Goal: Task Accomplishment & Management: Use online tool/utility

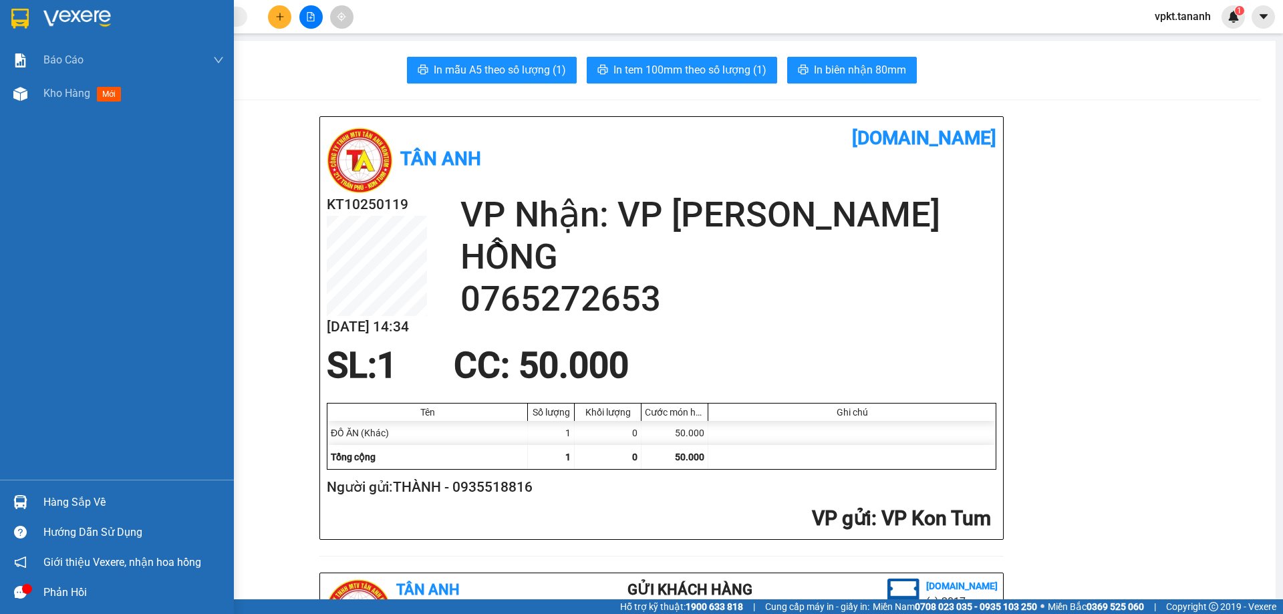
click at [116, 18] on div at bounding box center [133, 19] width 180 height 20
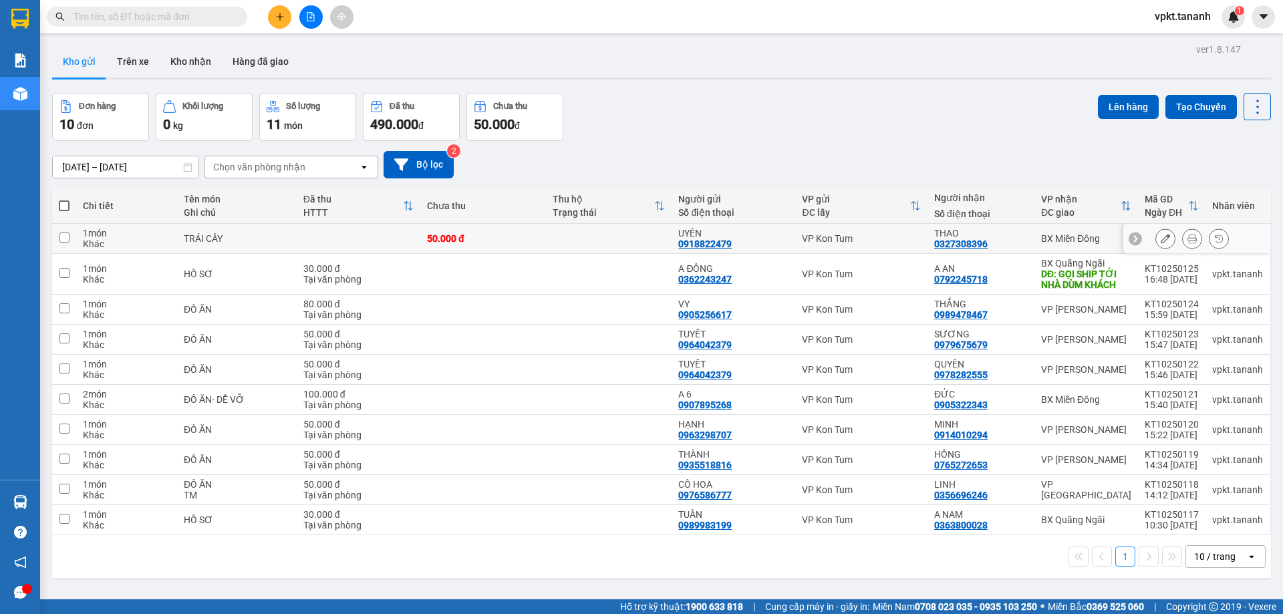
click at [66, 241] on input "checkbox" at bounding box center [64, 238] width 10 height 10
checkbox input "true"
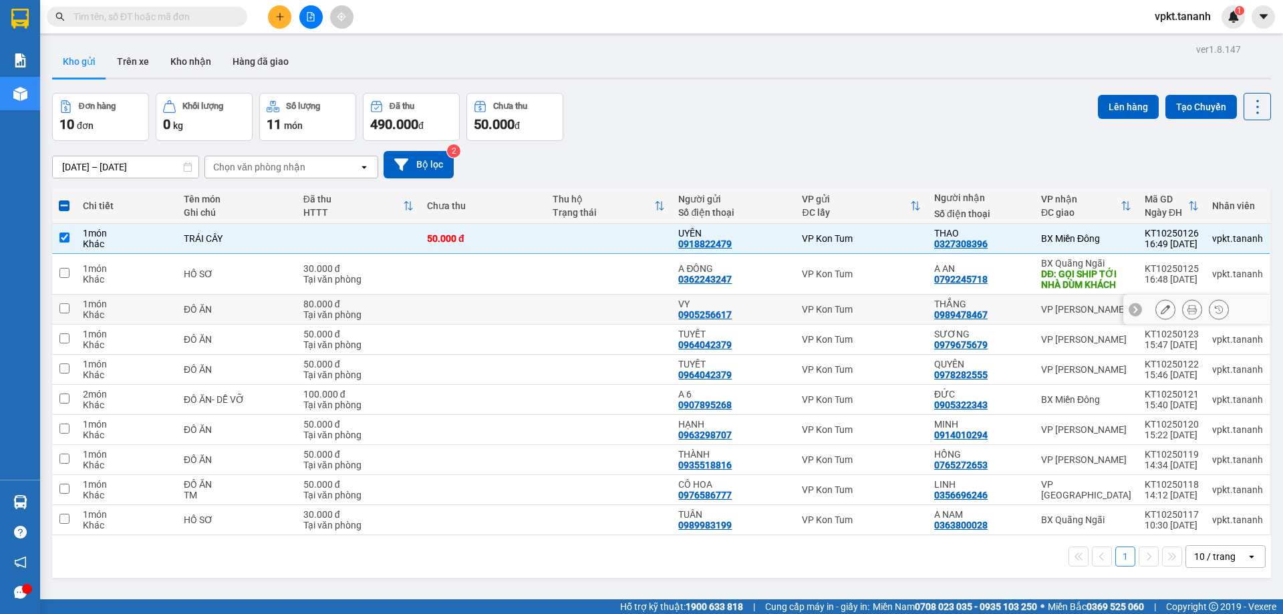
click at [60, 308] on input "checkbox" at bounding box center [64, 308] width 10 height 10
checkbox input "true"
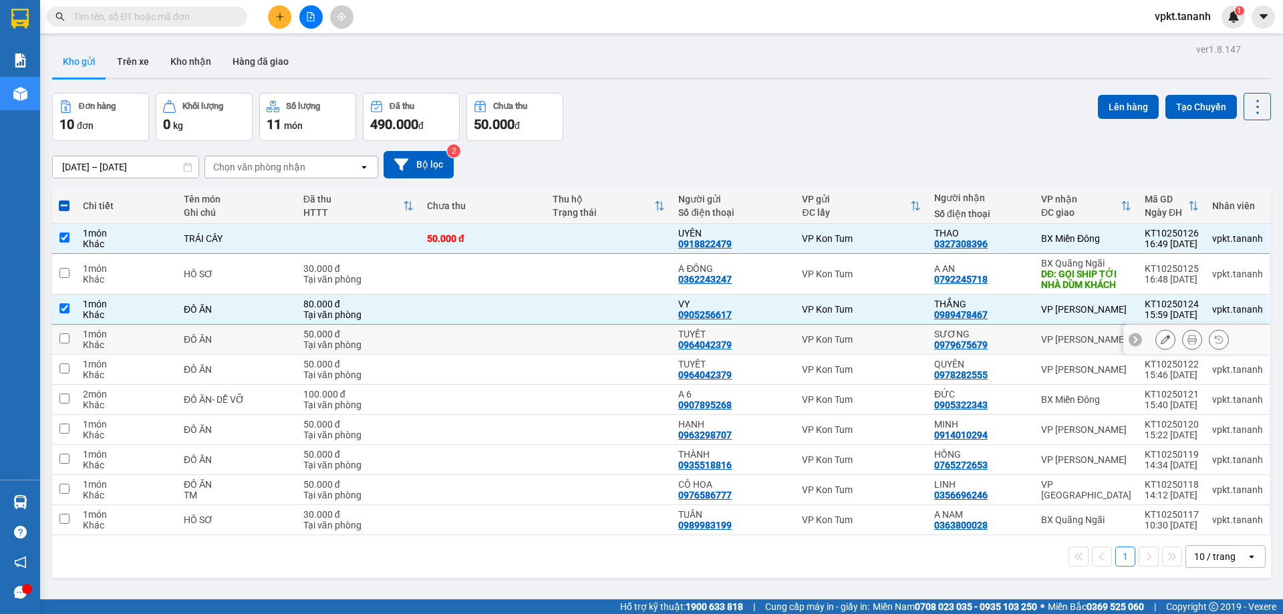
click at [66, 338] on input "checkbox" at bounding box center [64, 339] width 10 height 10
checkbox input "true"
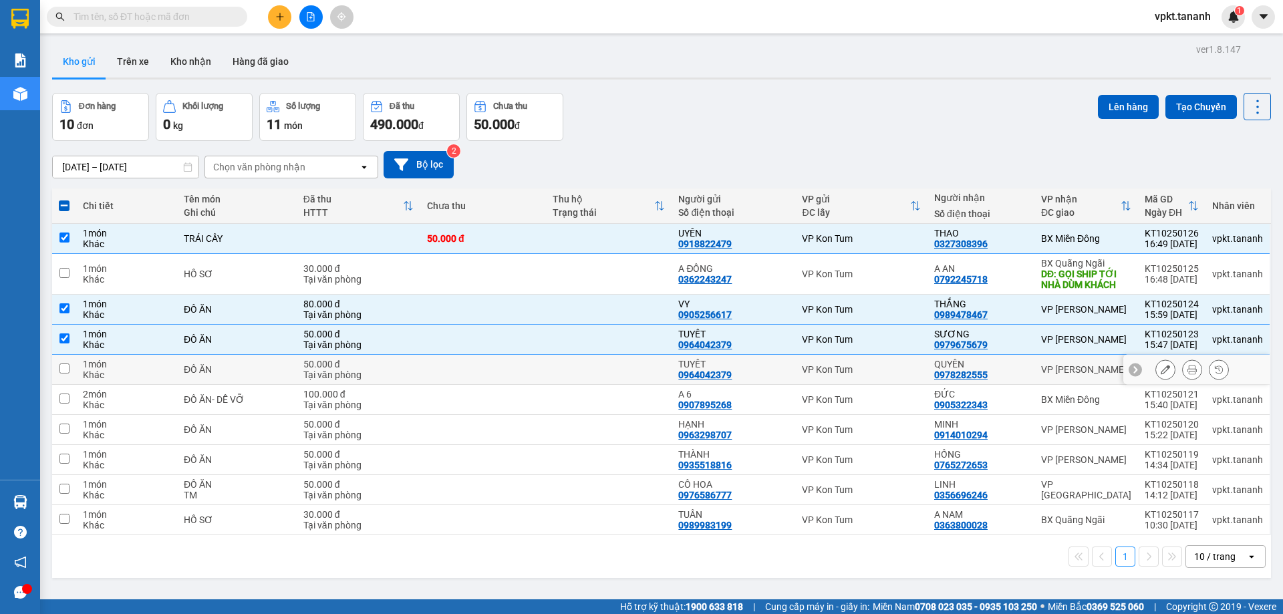
click at [59, 368] on input "checkbox" at bounding box center [64, 369] width 10 height 10
checkbox input "true"
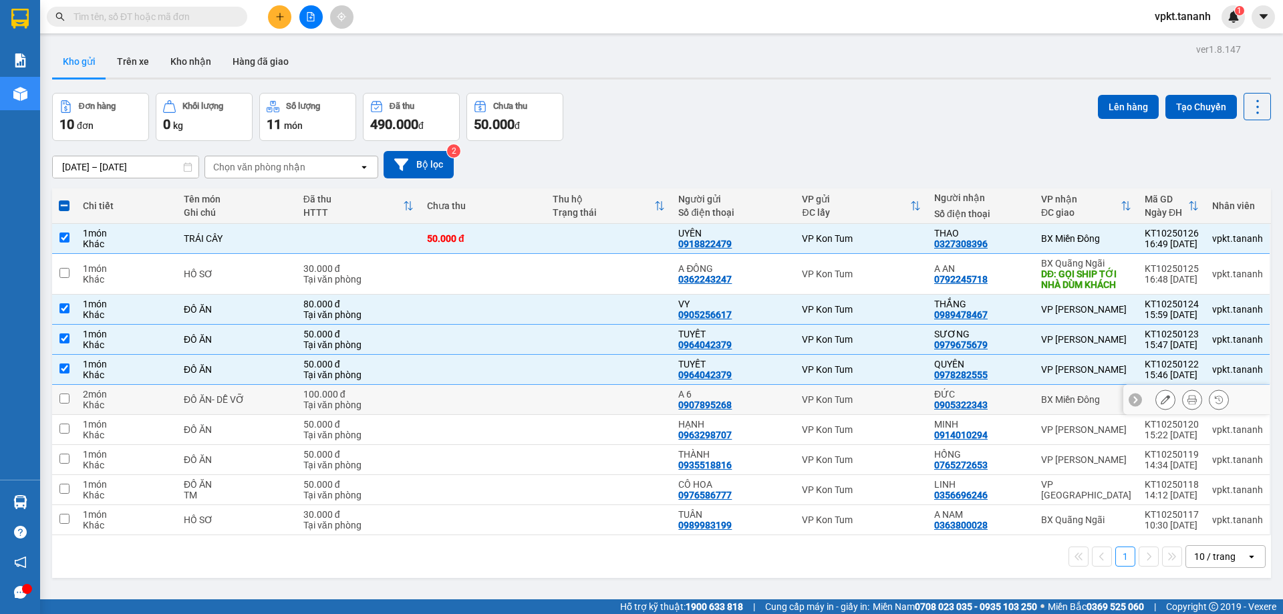
click at [66, 403] on input "checkbox" at bounding box center [64, 399] width 10 height 10
checkbox input "true"
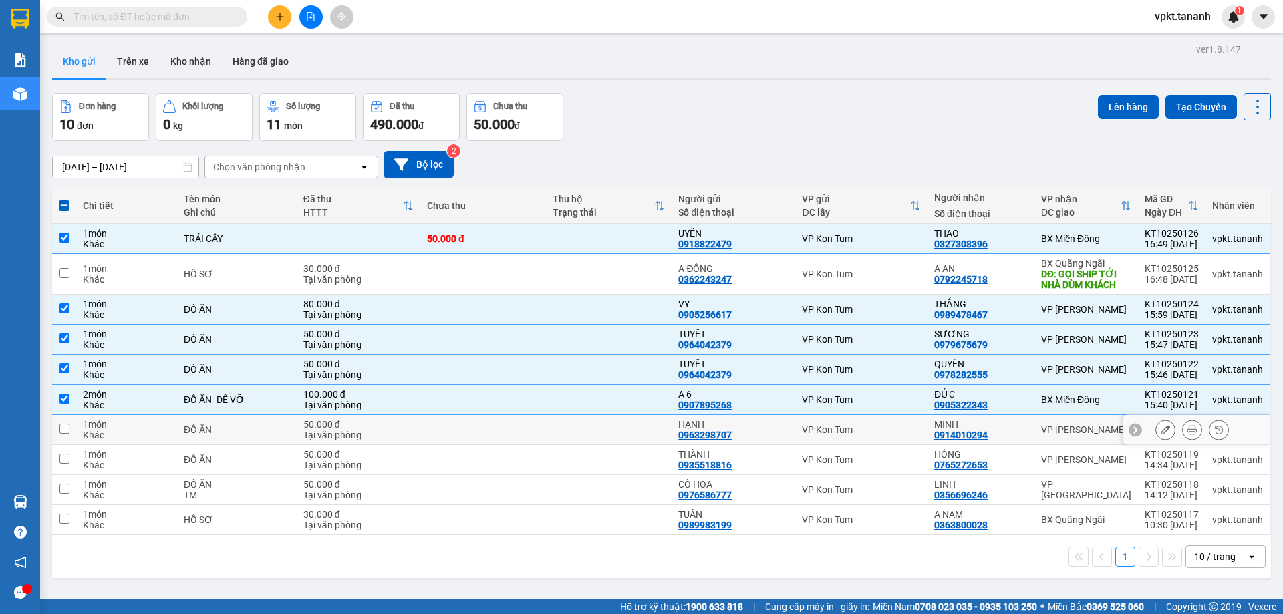
click at [65, 430] on input "checkbox" at bounding box center [64, 429] width 10 height 10
checkbox input "true"
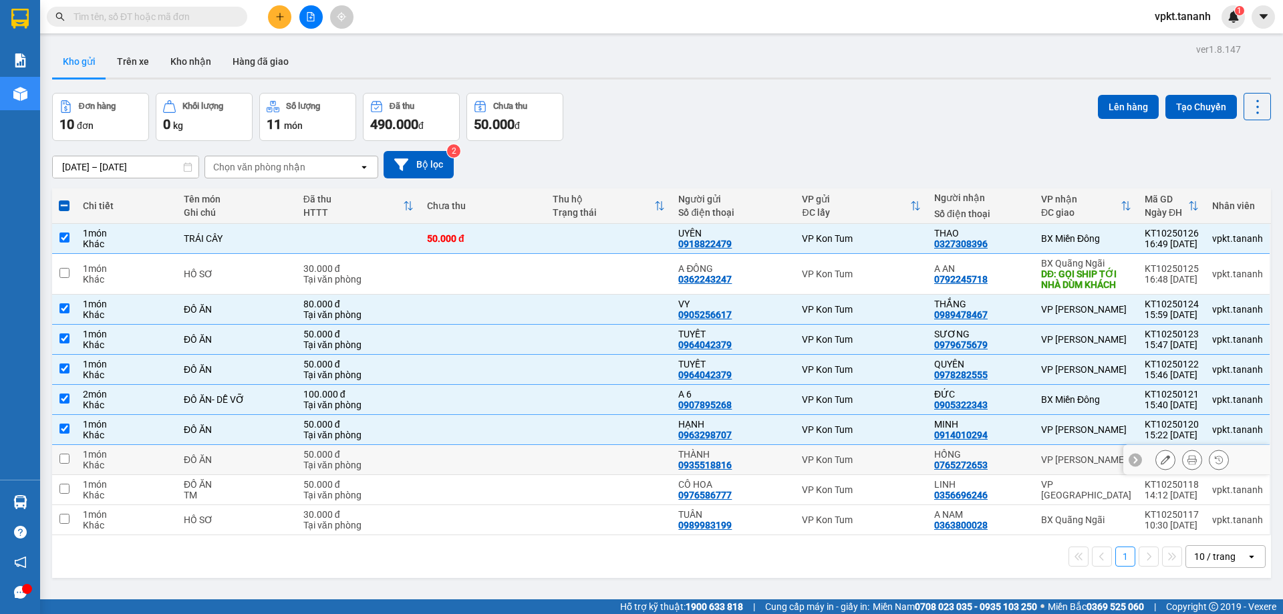
click at [63, 456] on input "checkbox" at bounding box center [64, 459] width 10 height 10
checkbox input "true"
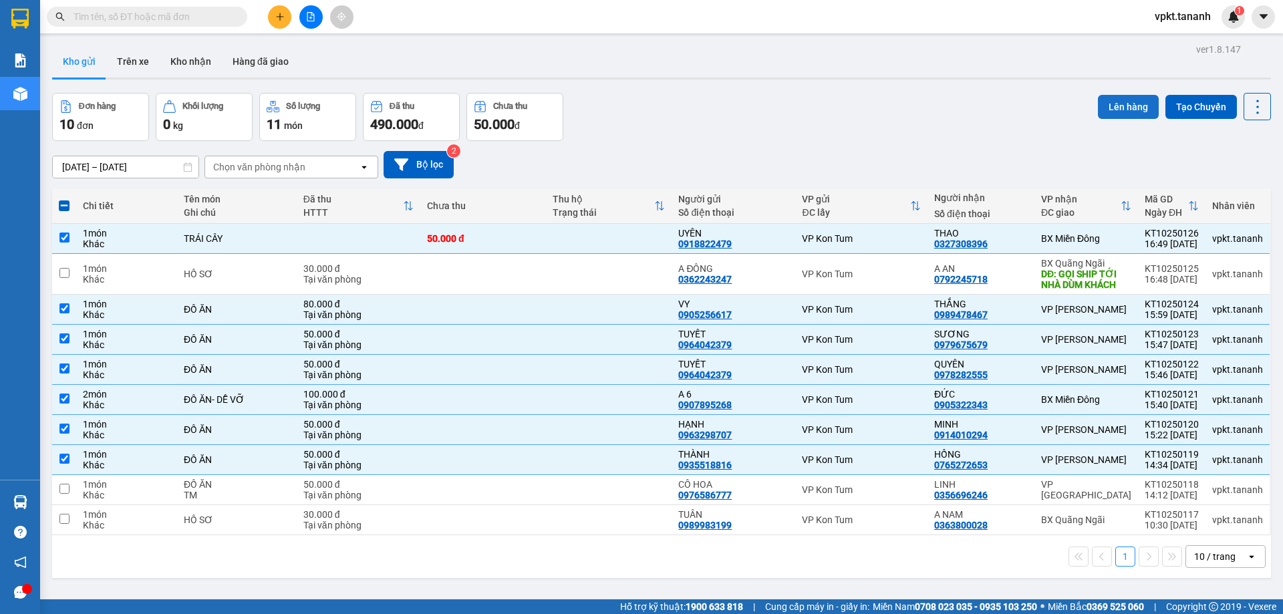
click at [1120, 113] on button "Lên hàng" at bounding box center [1128, 107] width 61 height 24
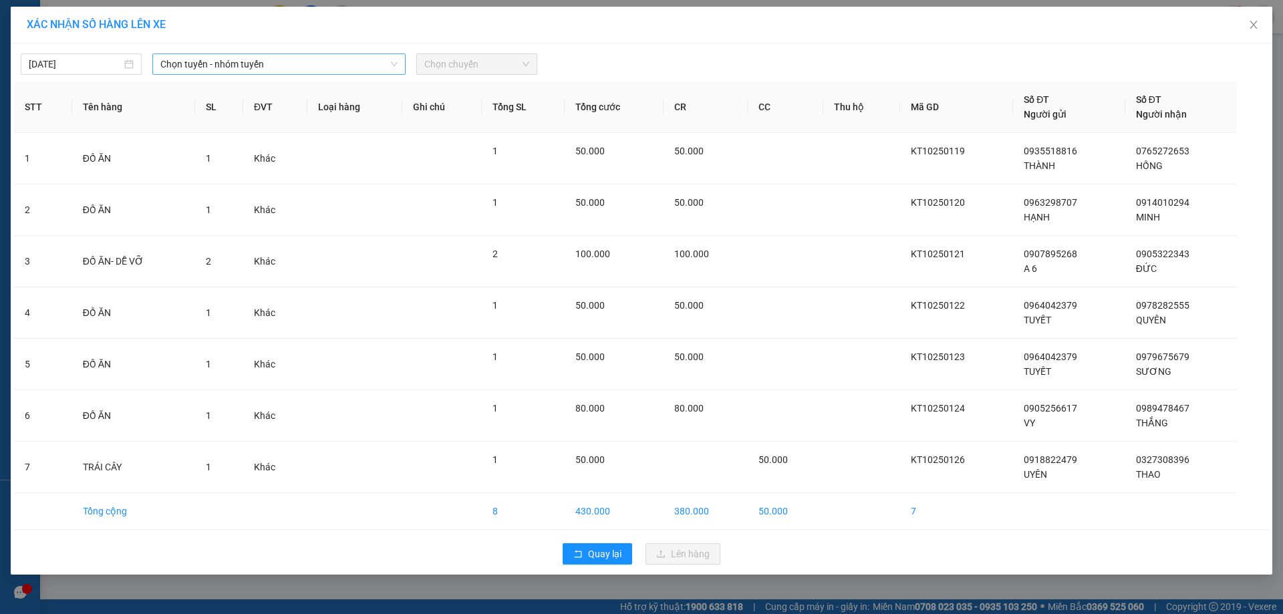
click at [295, 62] on span "Chọn tuyến - nhóm tuyến" at bounding box center [278, 64] width 237 height 20
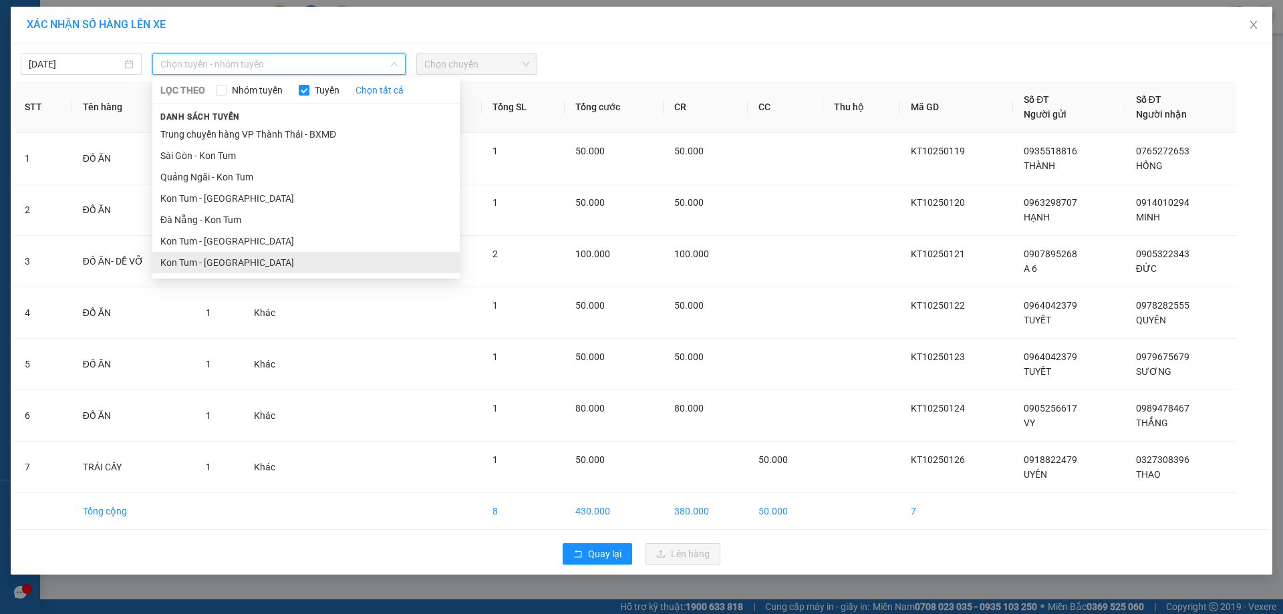
click at [231, 261] on li "Kon Tum - [GEOGRAPHIC_DATA]" at bounding box center [305, 262] width 307 height 21
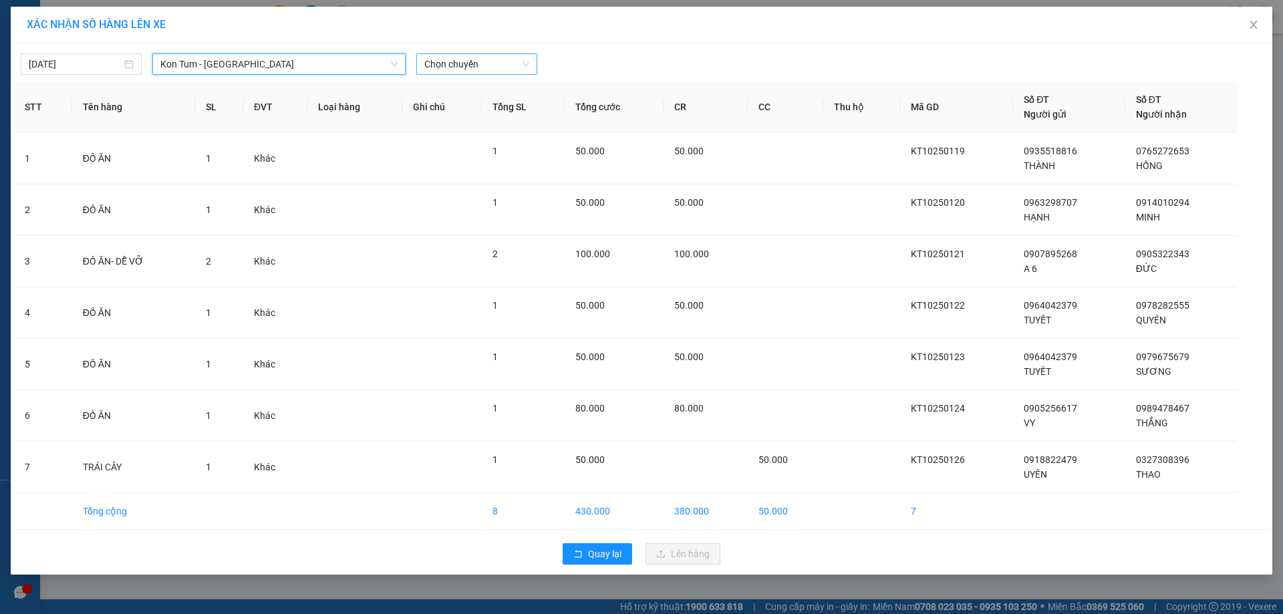
click at [452, 66] on span "Chọn chuyến" at bounding box center [476, 64] width 105 height 20
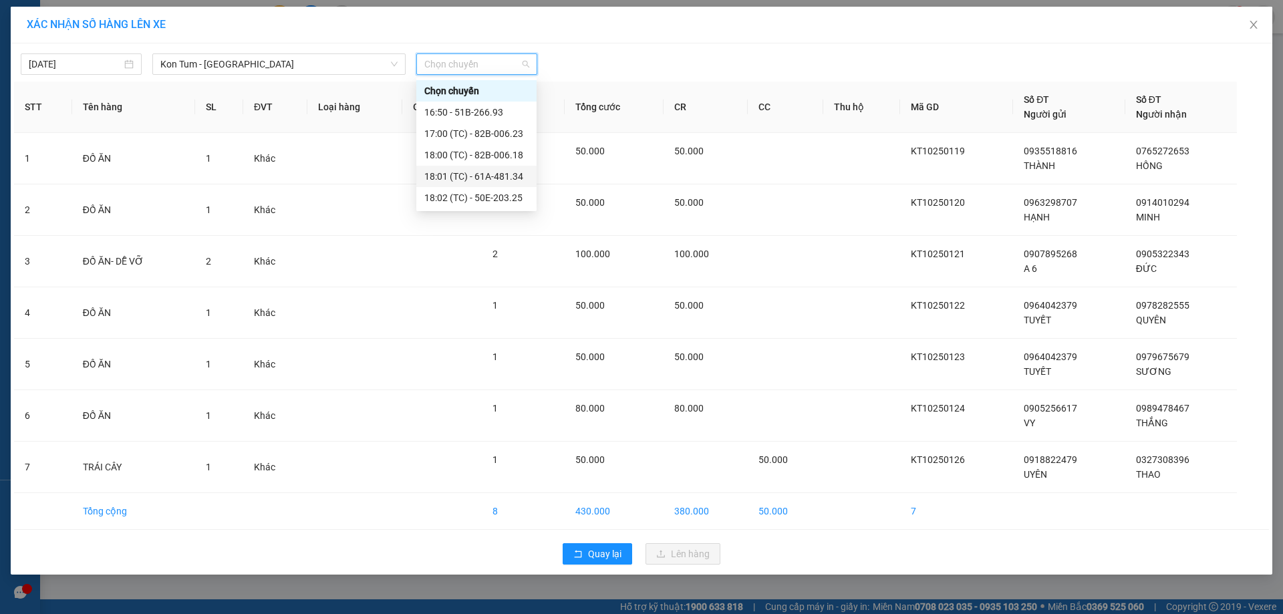
click at [500, 172] on div "18:01 (TC) - 61A-481.34" at bounding box center [476, 176] width 104 height 15
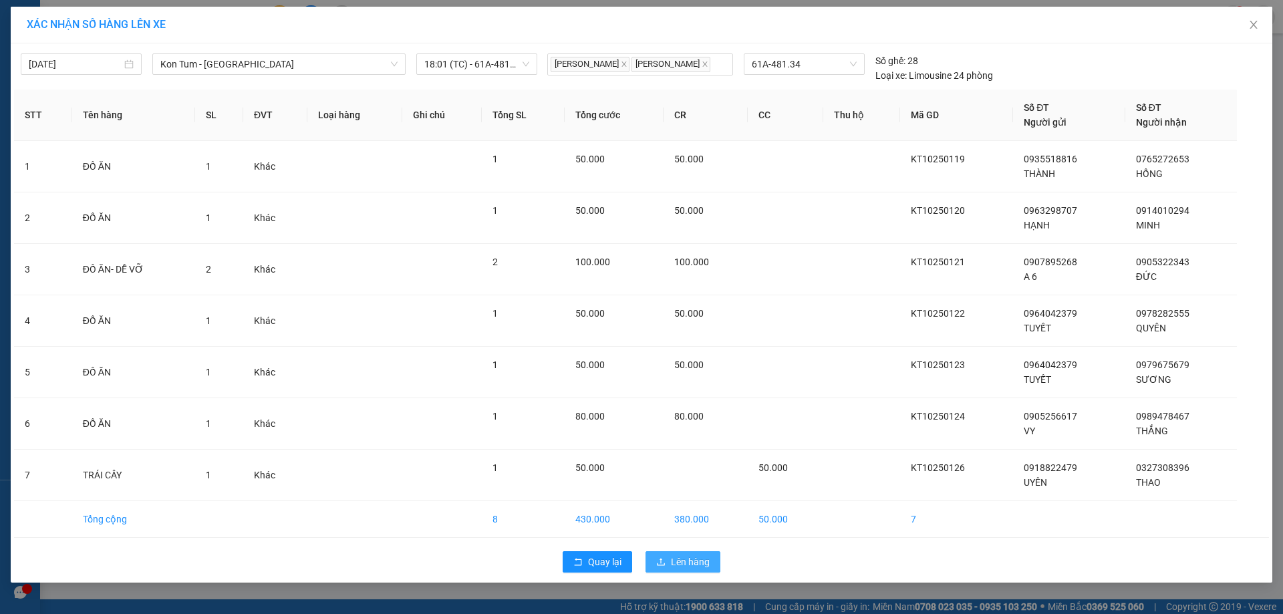
click at [688, 569] on span "Lên hàng" at bounding box center [690, 562] width 39 height 15
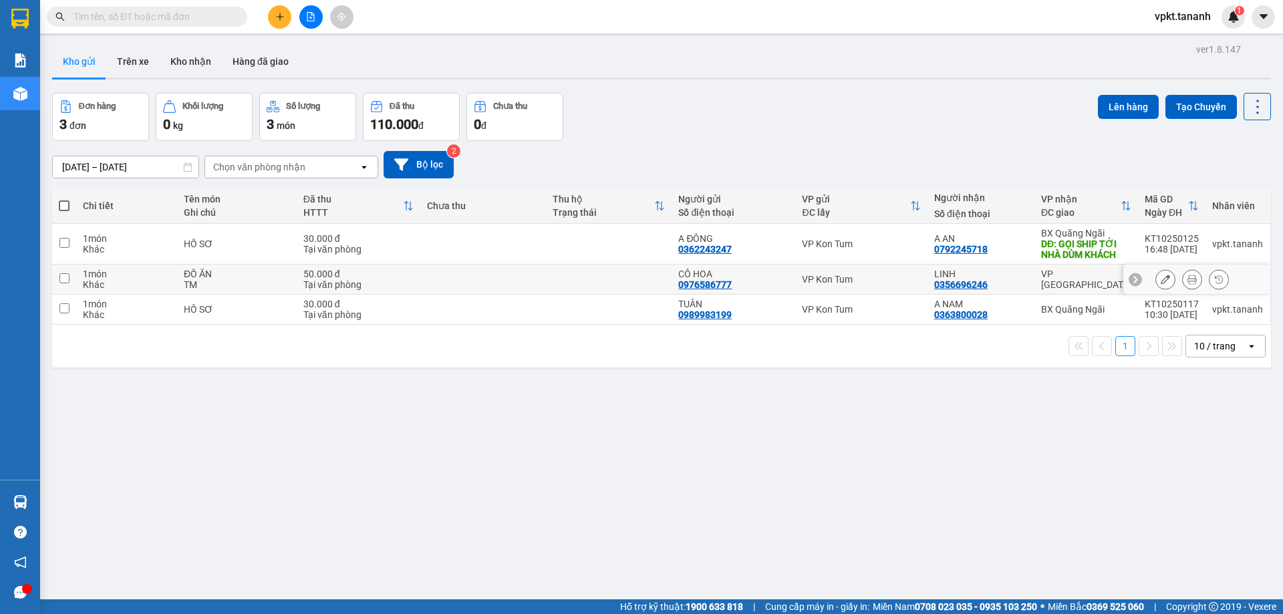
click at [59, 279] on input "checkbox" at bounding box center [64, 278] width 10 height 10
checkbox input "true"
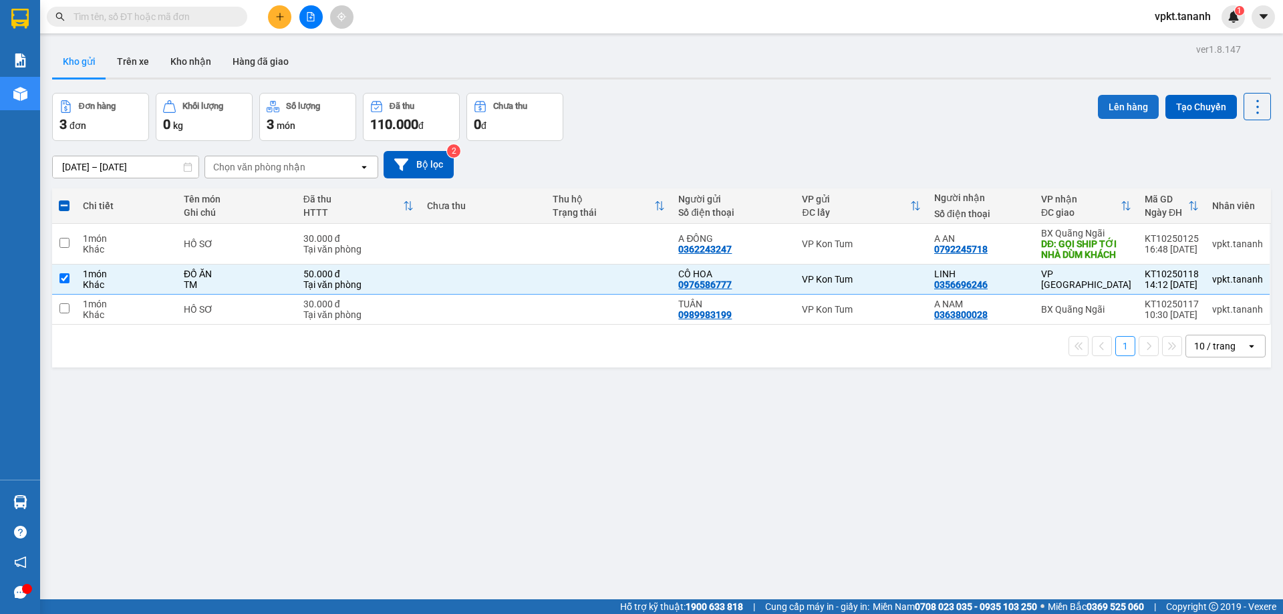
click at [1134, 112] on button "Lên hàng" at bounding box center [1128, 107] width 61 height 24
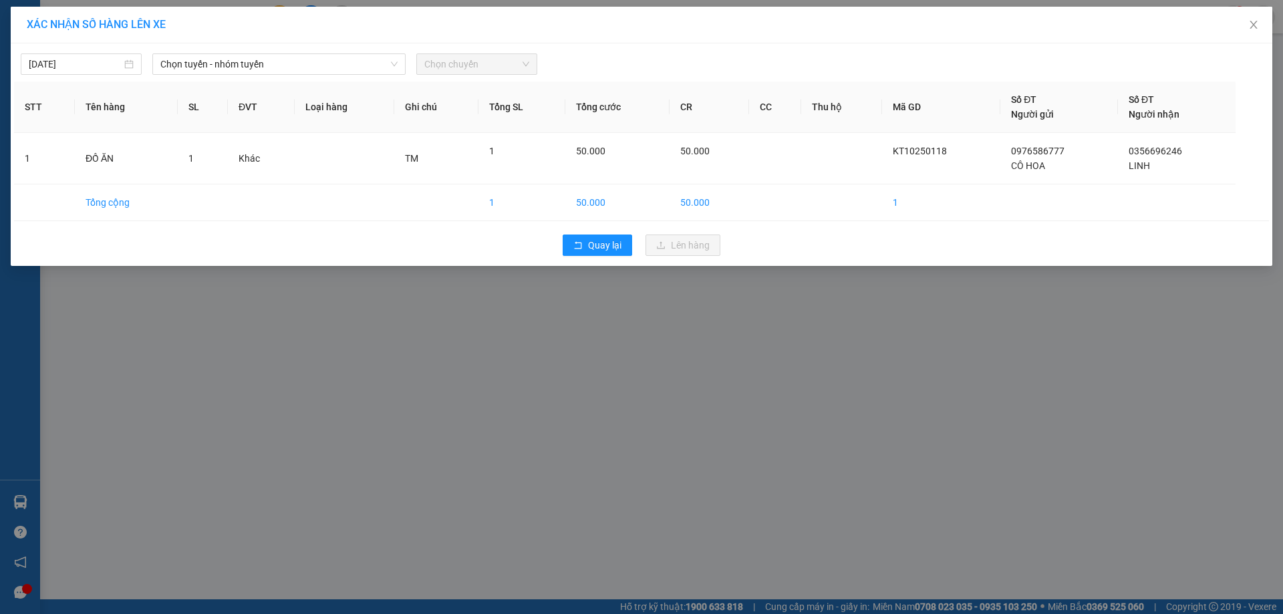
click at [252, 51] on div "[DATE] Chọn tuyến - nhóm tuyến Chọn chuyến" at bounding box center [641, 61] width 1255 height 28
click at [256, 63] on span "Chọn tuyến - nhóm tuyến" at bounding box center [278, 64] width 237 height 20
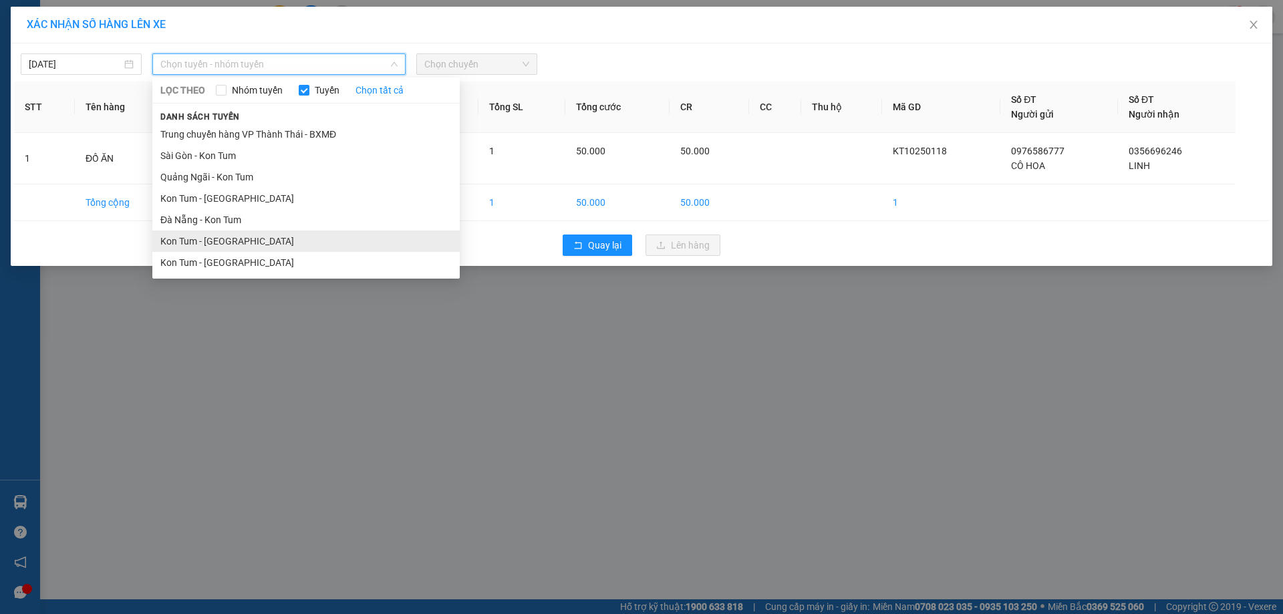
click at [252, 241] on li "Kon Tum - [GEOGRAPHIC_DATA]" at bounding box center [305, 241] width 307 height 21
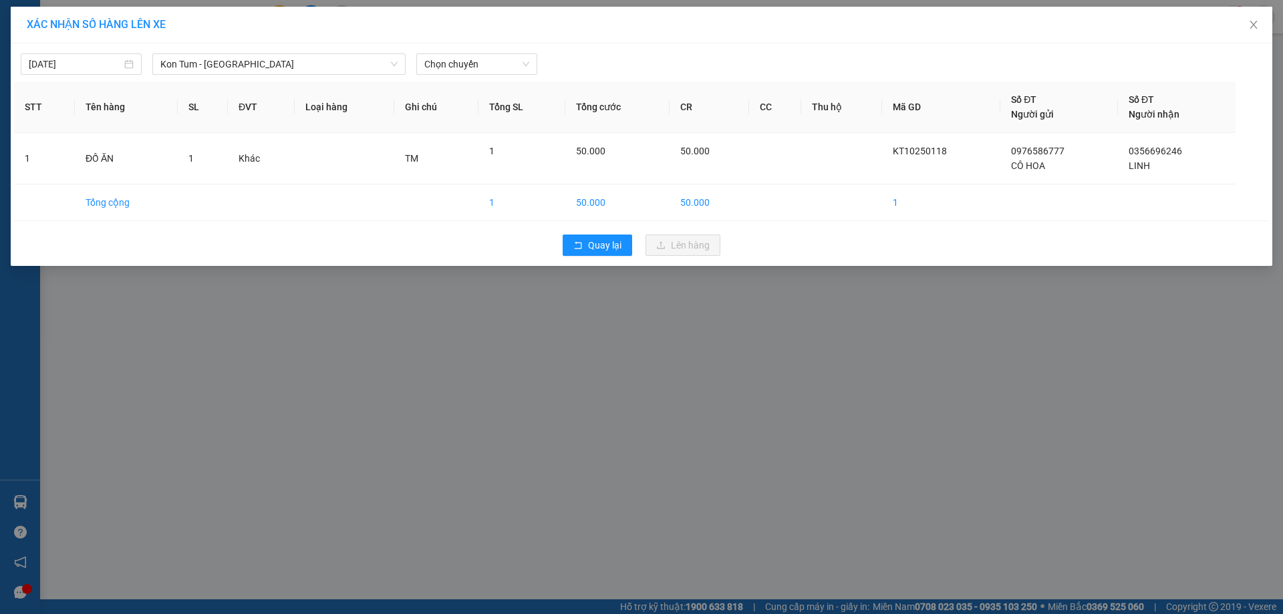
click at [422, 50] on div "[DATE] Kon Tum - [GEOGRAPHIC_DATA] LỌC THEO Nhóm tuyến Tuyến Chọn tất cả Danh s…" at bounding box center [641, 61] width 1255 height 28
click at [436, 53] on div "Chọn chuyến" at bounding box center [476, 63] width 121 height 21
click at [471, 66] on span "Chọn chuyến" at bounding box center [476, 64] width 105 height 20
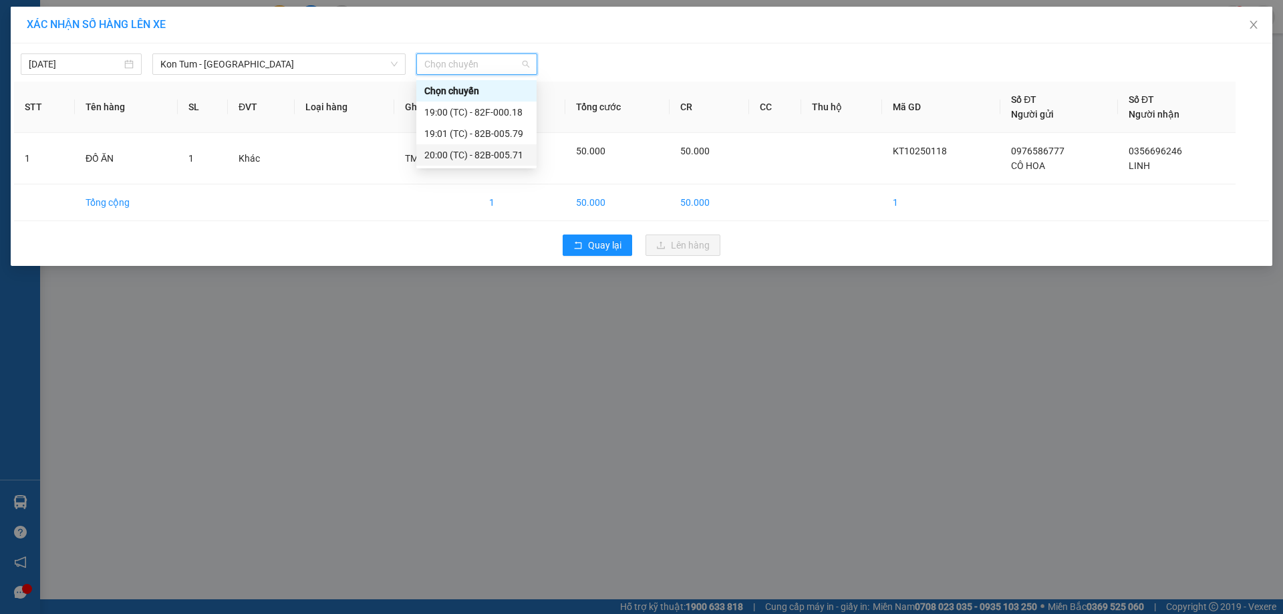
click at [469, 151] on div "20:00 (TC) - 82B-005.71" at bounding box center [476, 155] width 104 height 15
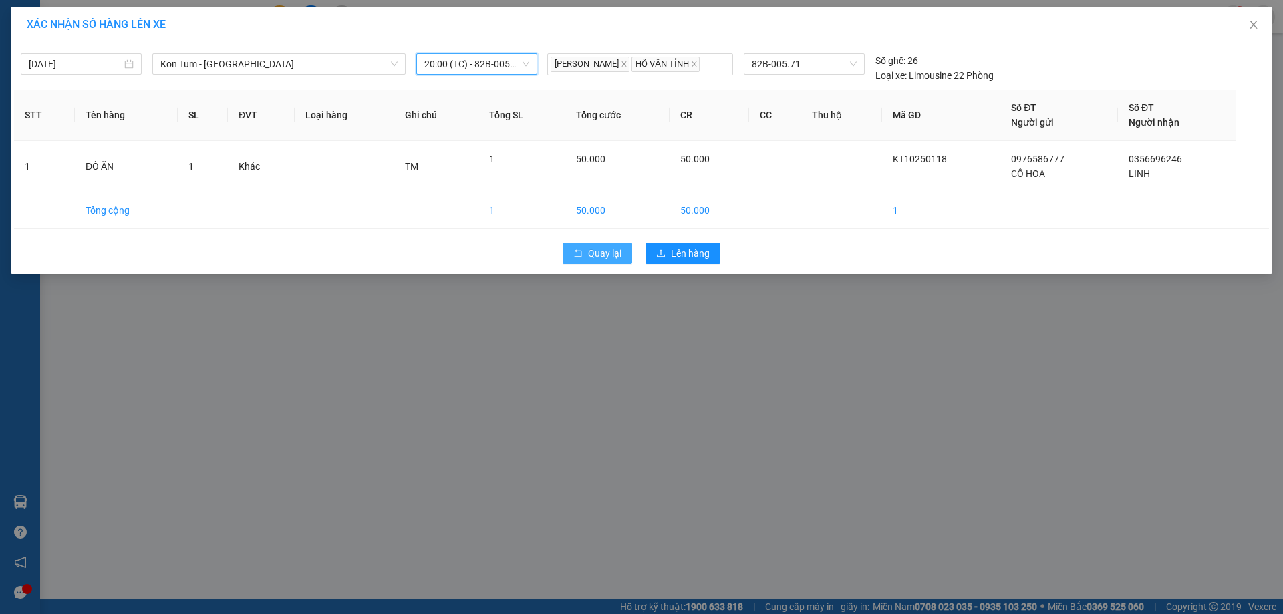
click at [601, 247] on span "Quay lại" at bounding box center [604, 253] width 33 height 15
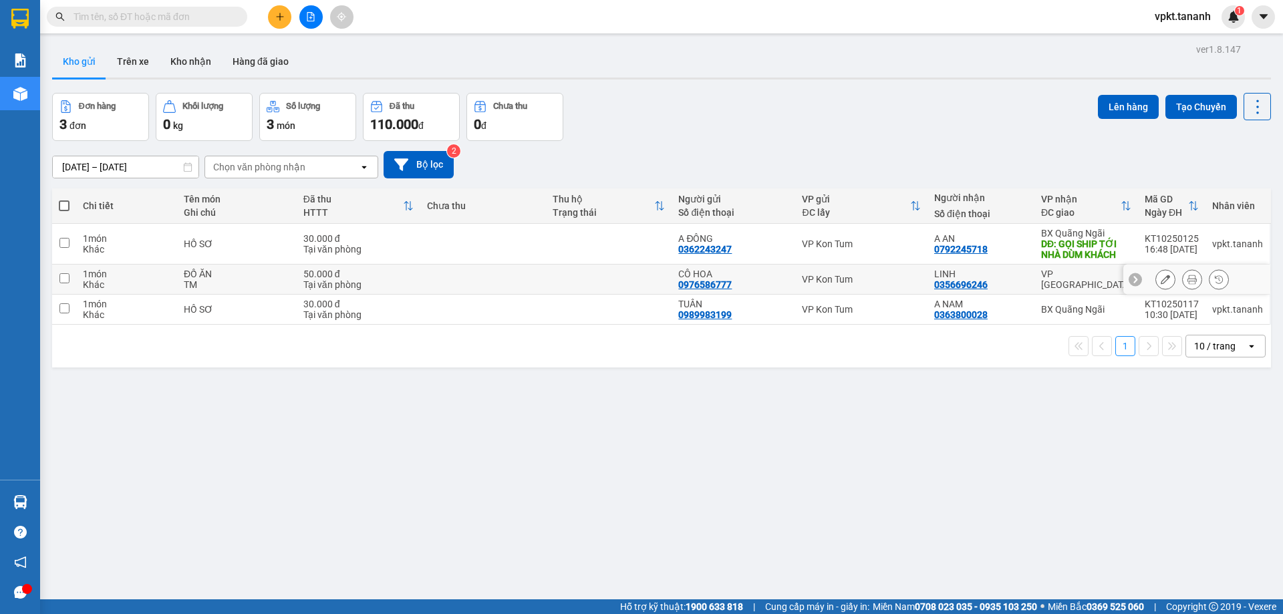
click at [68, 281] on input "checkbox" at bounding box center [64, 278] width 10 height 10
checkbox input "true"
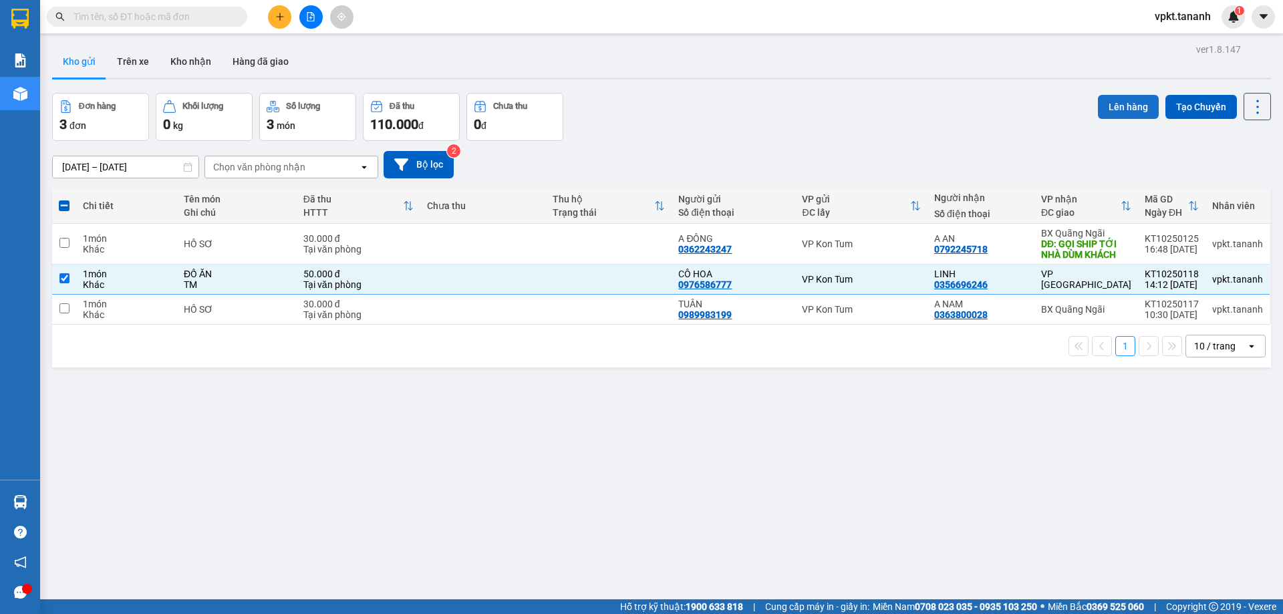
click at [1130, 110] on button "Lên hàng" at bounding box center [1128, 107] width 61 height 24
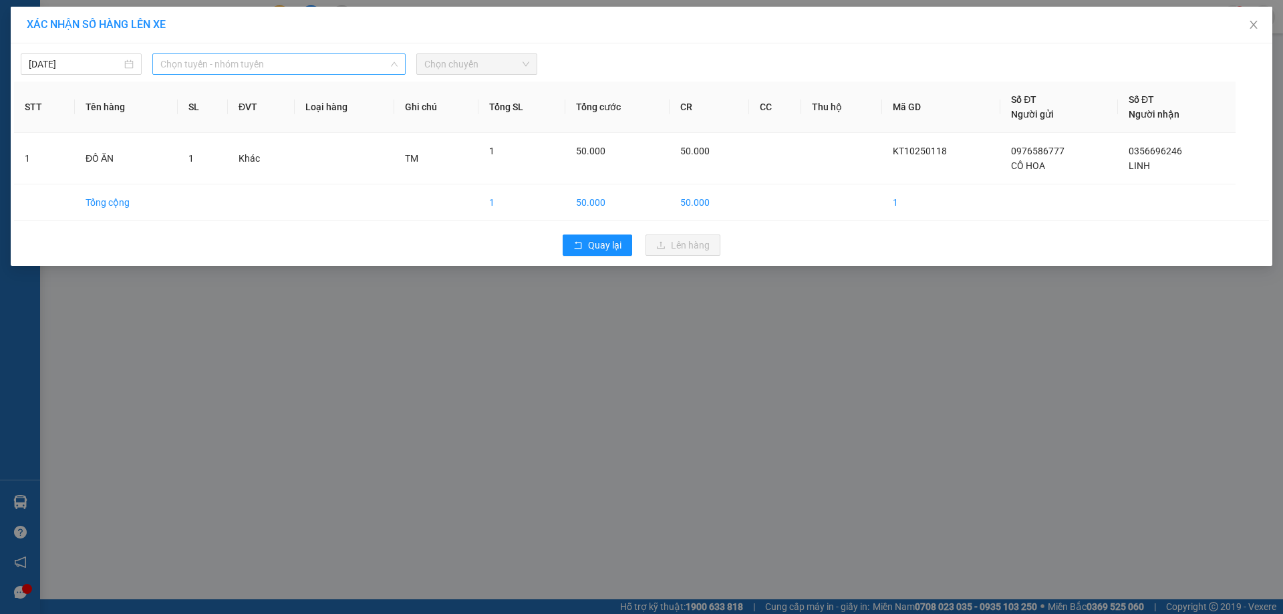
click at [322, 56] on span "Chọn tuyến - nhóm tuyến" at bounding box center [278, 64] width 237 height 20
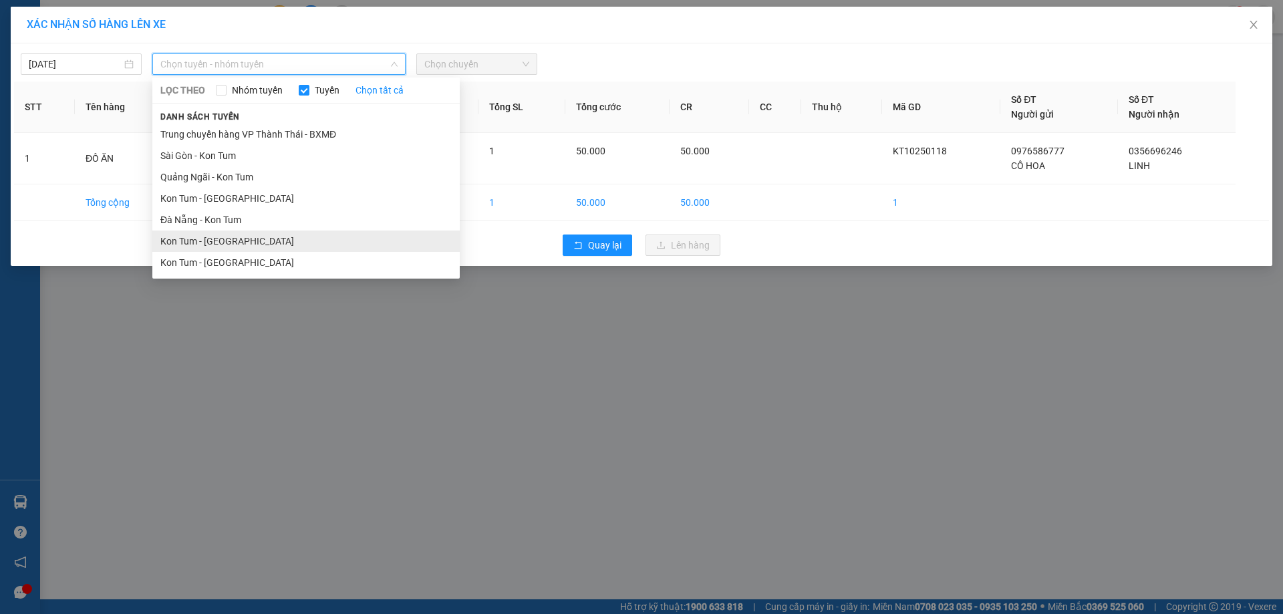
click at [263, 244] on li "Kon Tum - [GEOGRAPHIC_DATA]" at bounding box center [305, 241] width 307 height 21
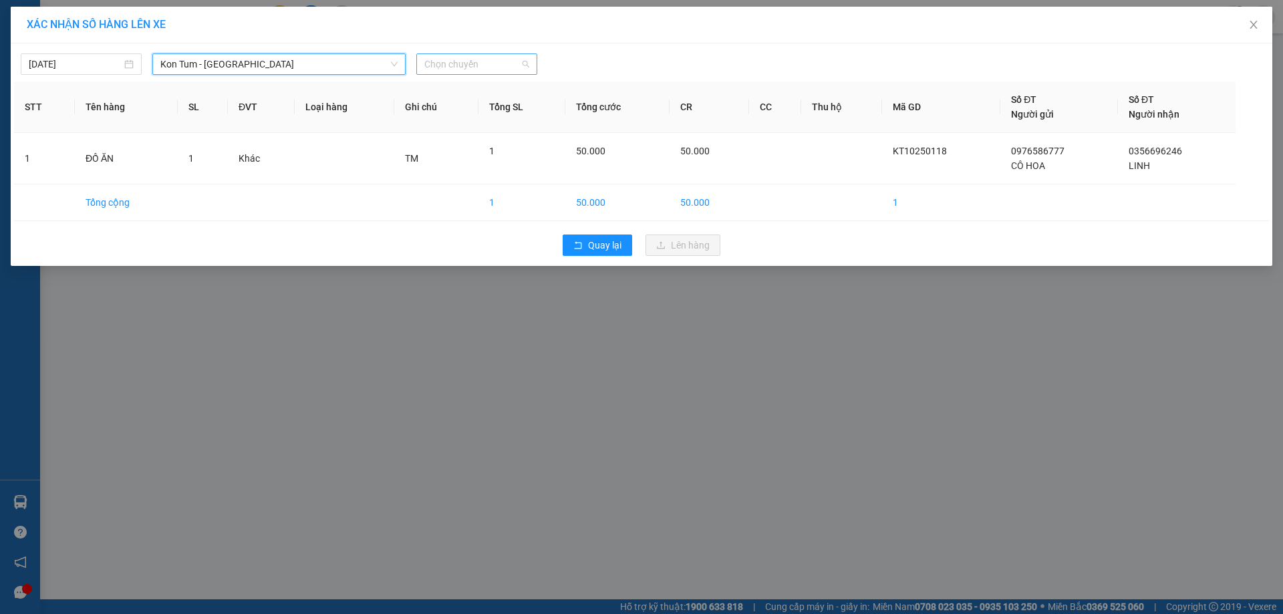
click at [508, 60] on span "Chọn chuyến" at bounding box center [476, 64] width 105 height 20
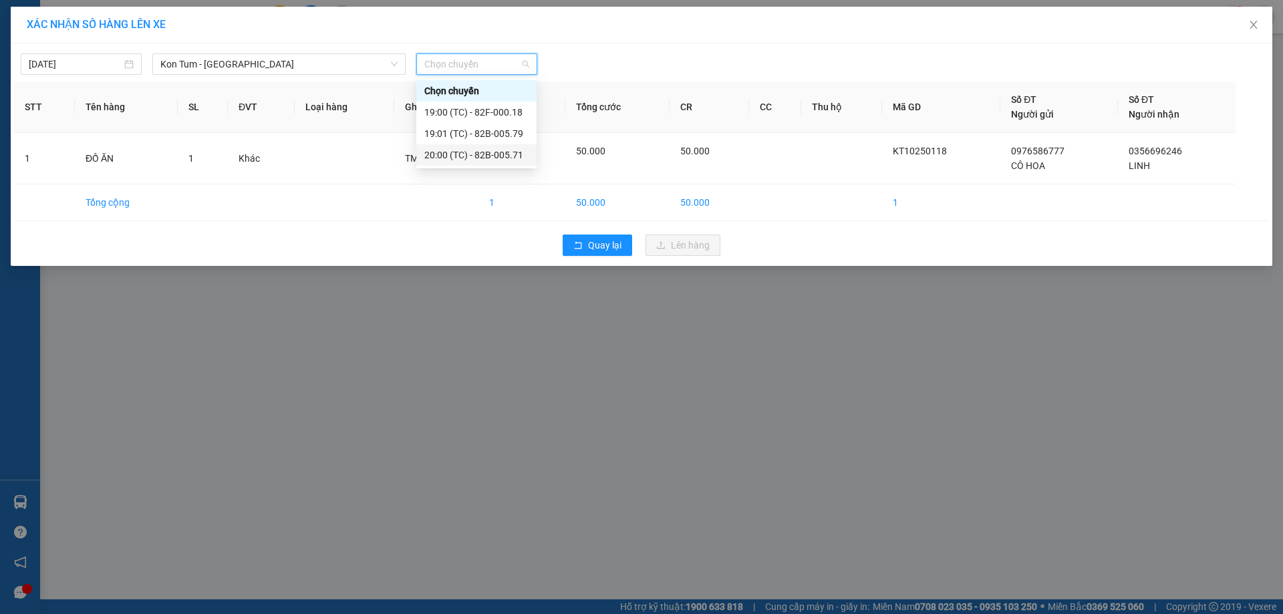
click at [465, 153] on div "20:00 (TC) - 82B-005.71" at bounding box center [476, 155] width 104 height 15
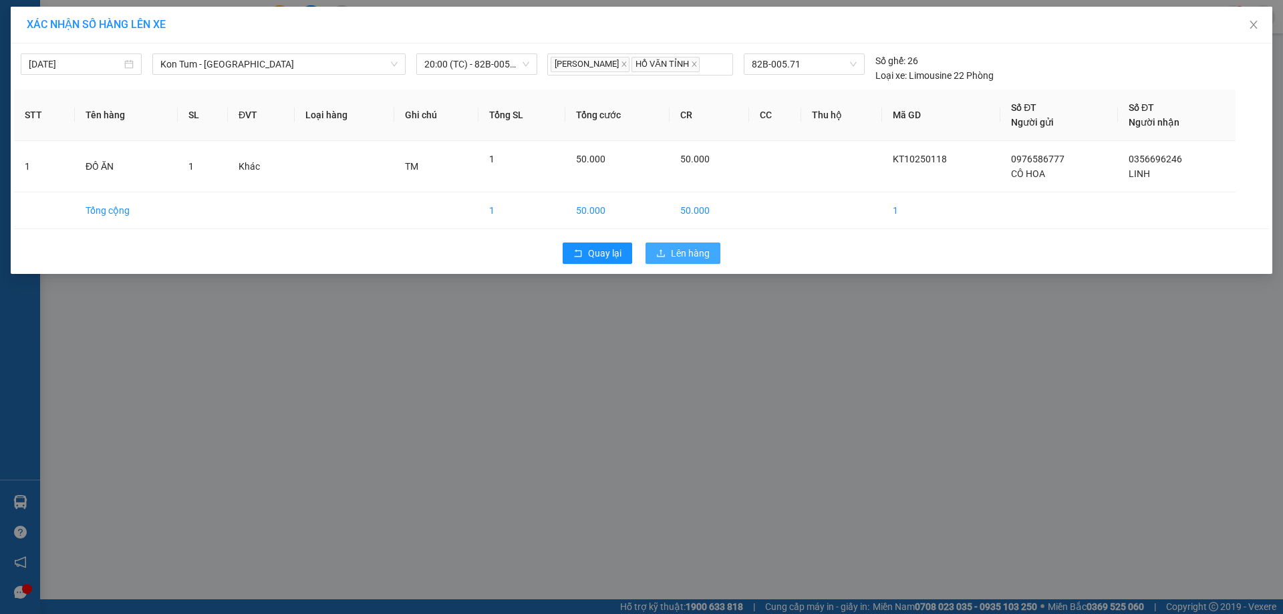
click at [698, 260] on span "Lên hàng" at bounding box center [690, 253] width 39 height 15
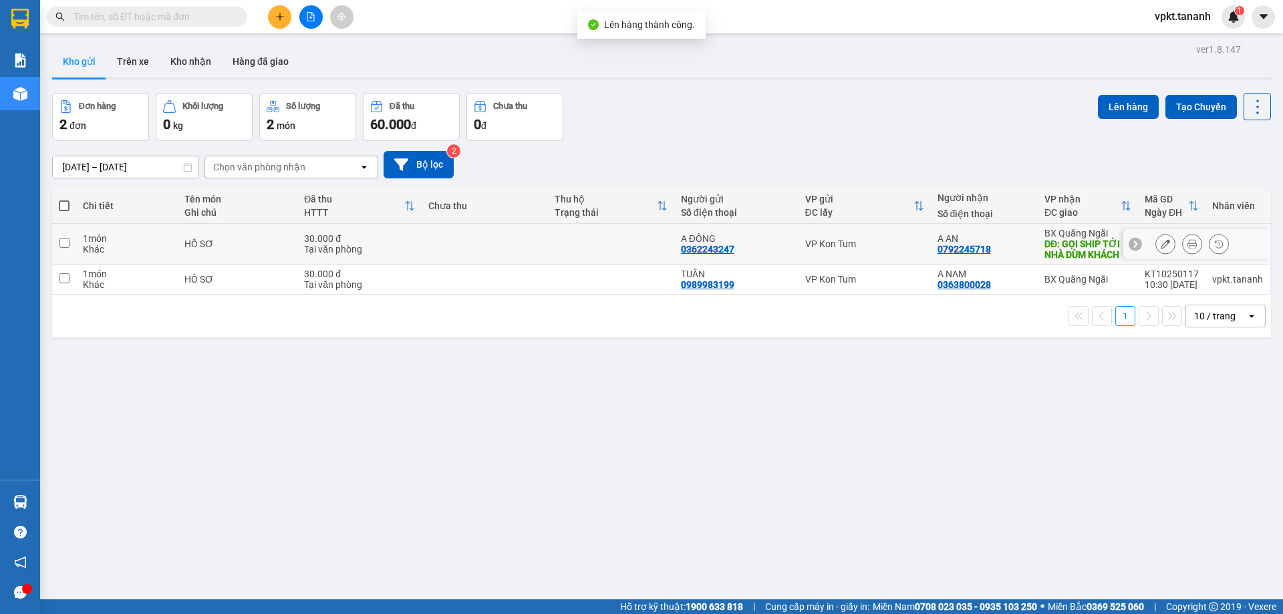
click at [69, 245] on input "checkbox" at bounding box center [64, 243] width 10 height 10
checkbox input "true"
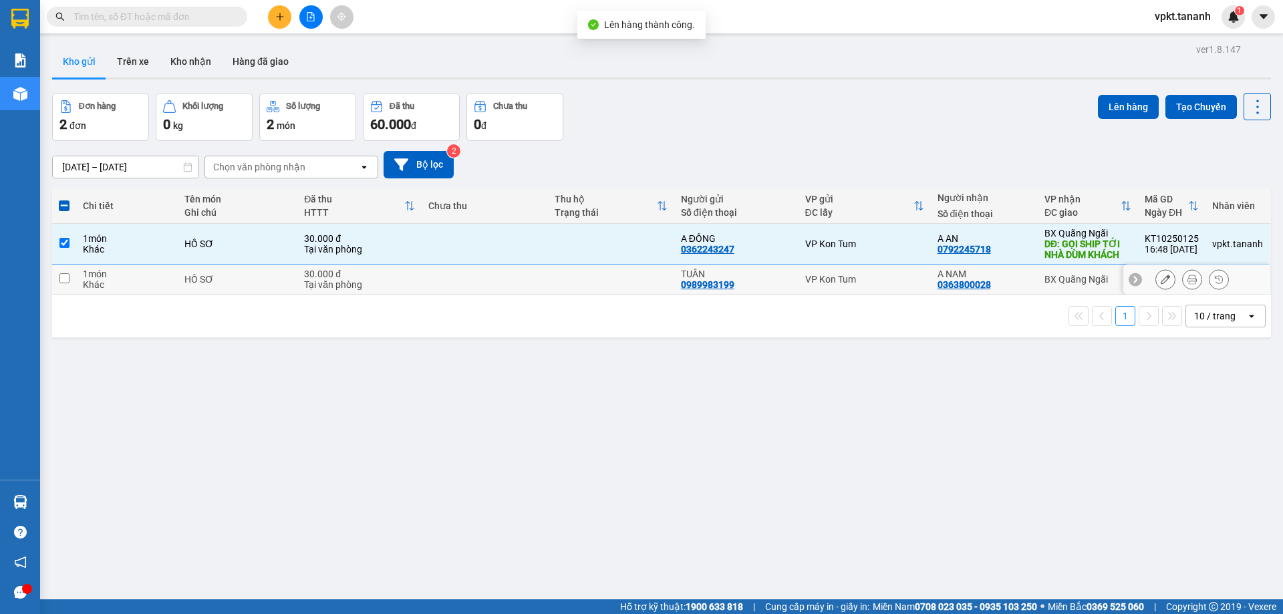
click at [70, 286] on td at bounding box center [64, 280] width 24 height 30
checkbox input "true"
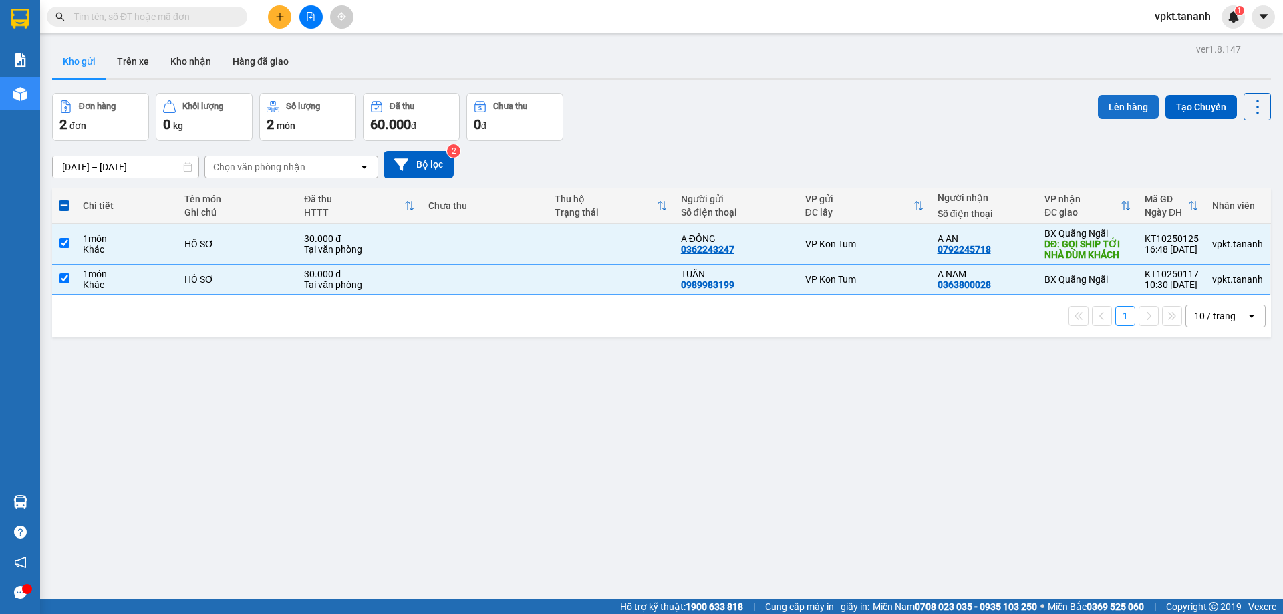
click at [1110, 107] on button "Lên hàng" at bounding box center [1128, 107] width 61 height 24
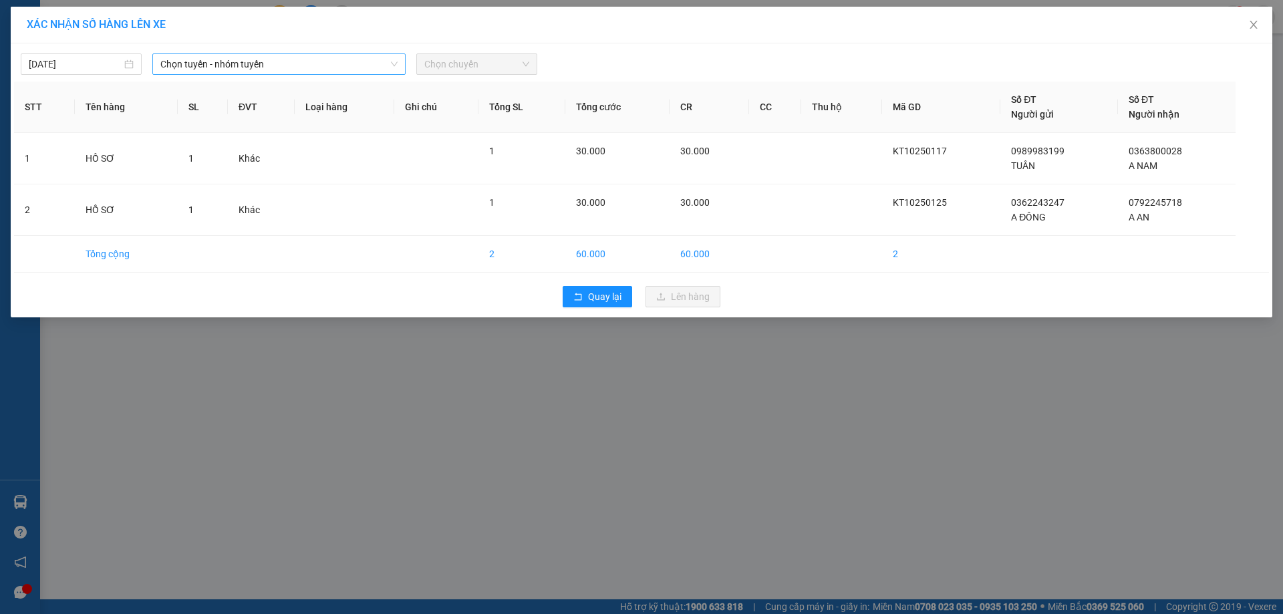
click at [382, 69] on span "Chọn tuyến - nhóm tuyến" at bounding box center [278, 64] width 237 height 20
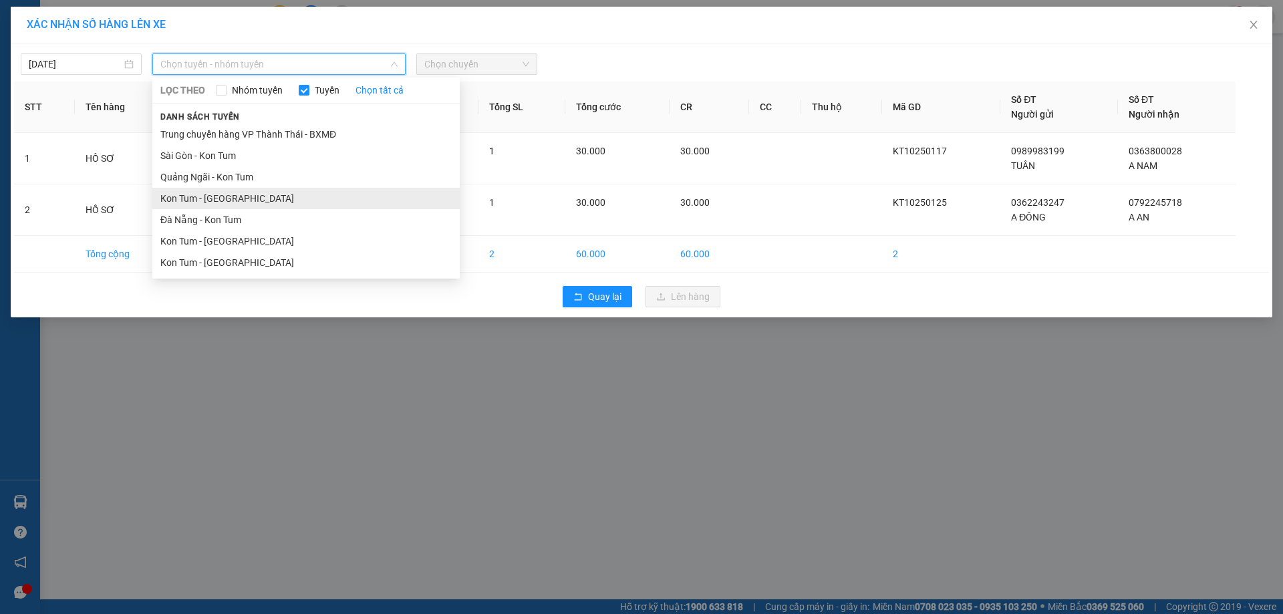
click at [212, 199] on li "Kon Tum - [GEOGRAPHIC_DATA]" at bounding box center [305, 198] width 307 height 21
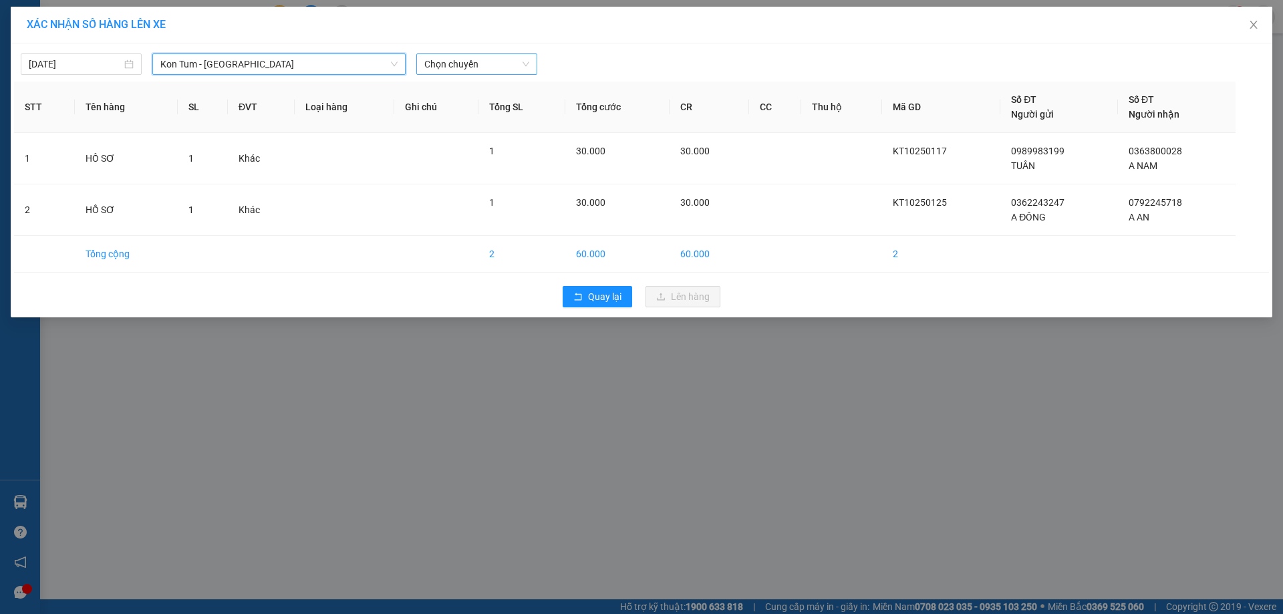
click at [481, 63] on span "Chọn chuyến" at bounding box center [476, 64] width 105 height 20
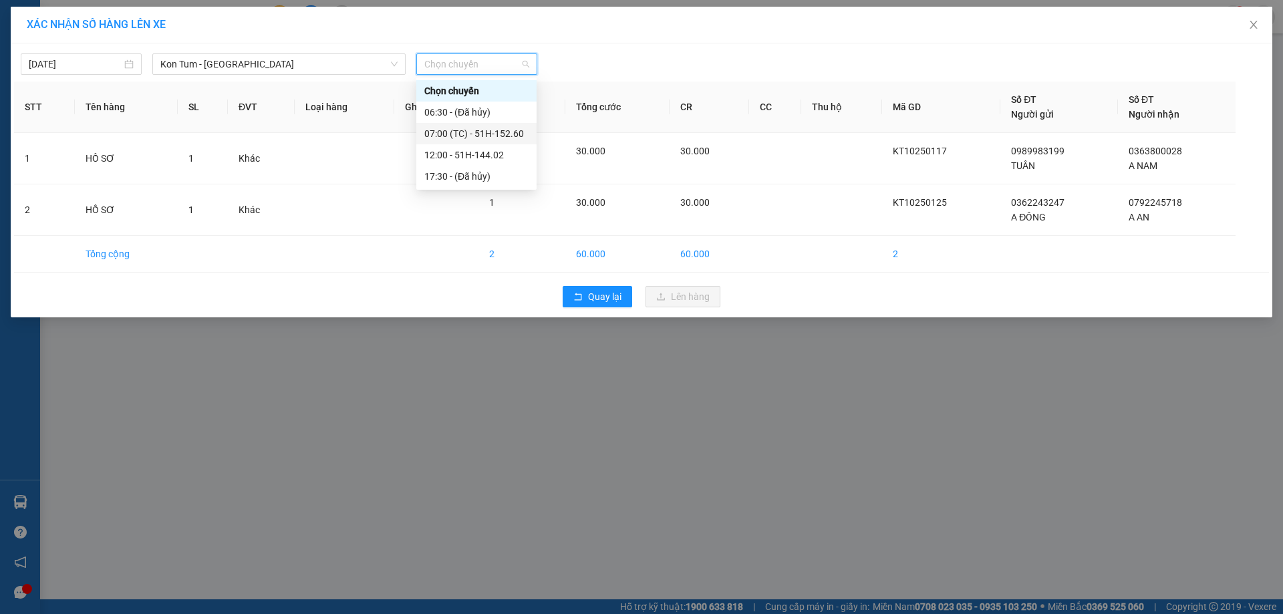
click at [487, 140] on div "07:00 (TC) - 51H-152.60" at bounding box center [476, 133] width 104 height 15
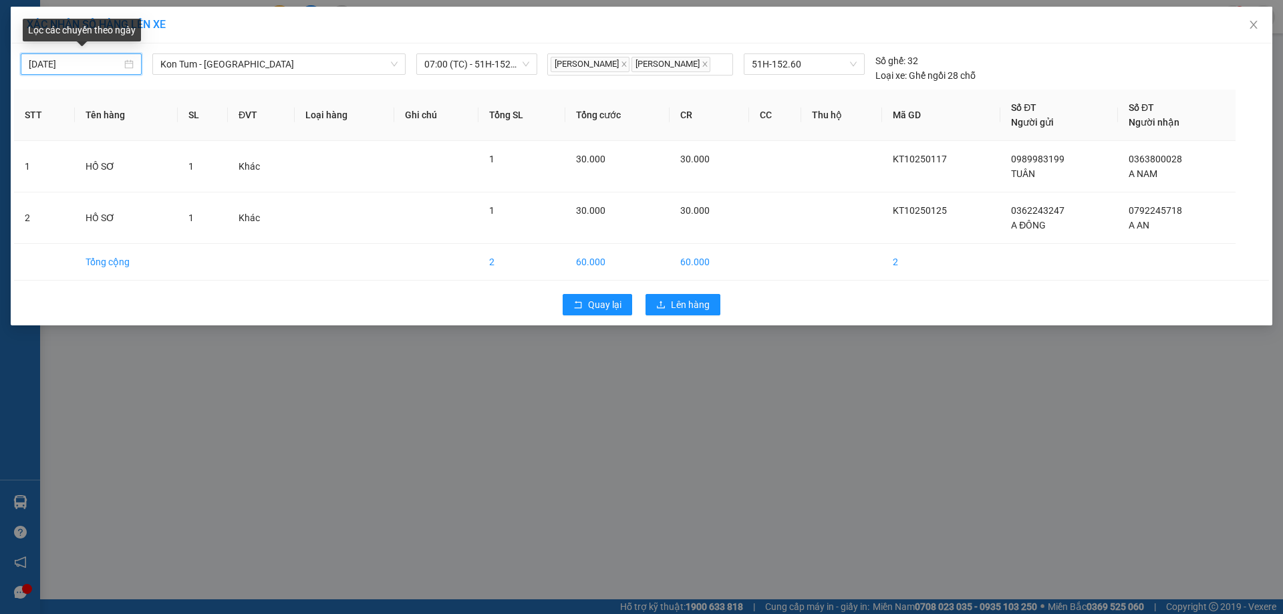
click at [115, 62] on input "[DATE]" at bounding box center [75, 64] width 93 height 15
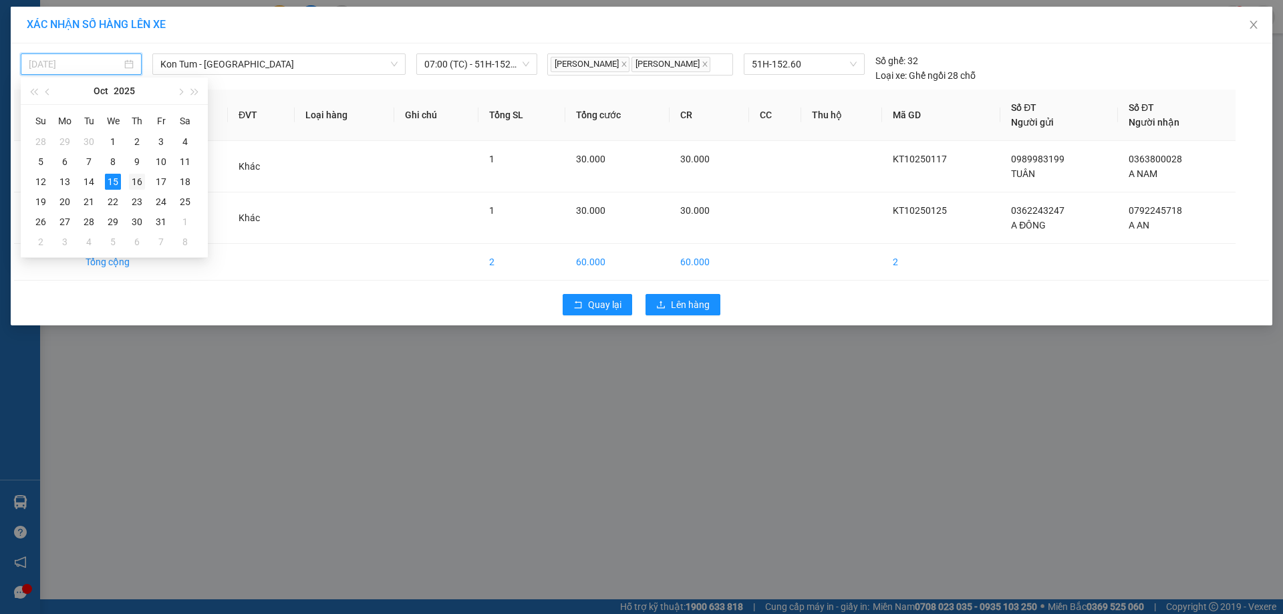
click at [139, 182] on div "16" at bounding box center [137, 182] width 16 height 16
type input "[DATE]"
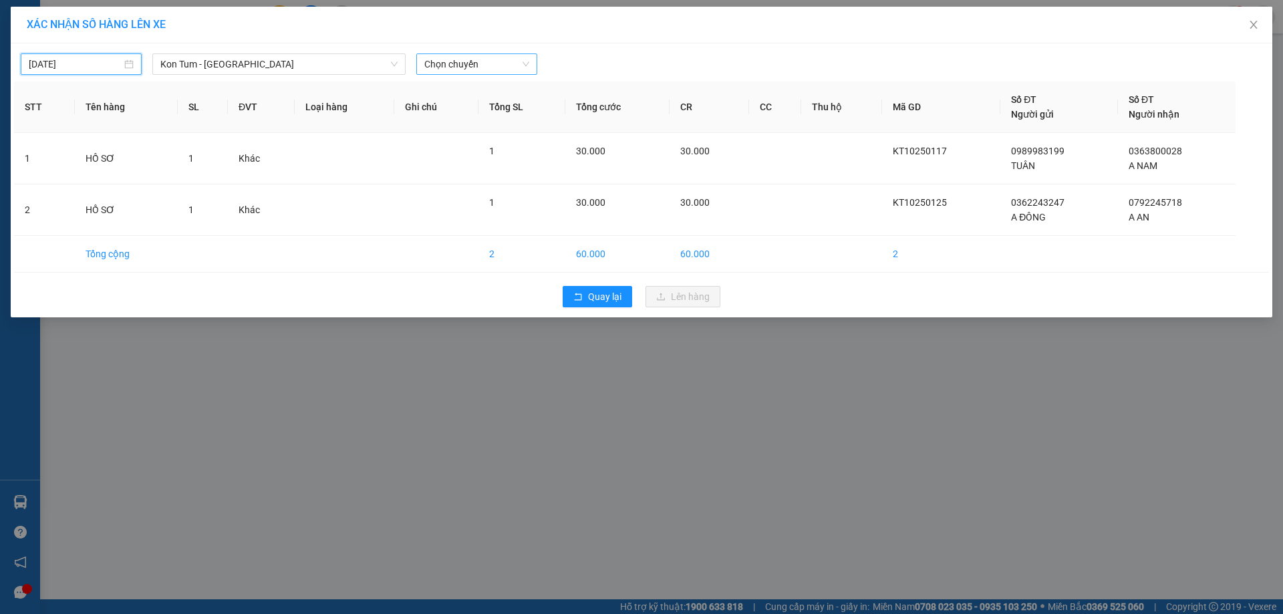
click at [503, 70] on span "Chọn chuyến" at bounding box center [476, 64] width 105 height 20
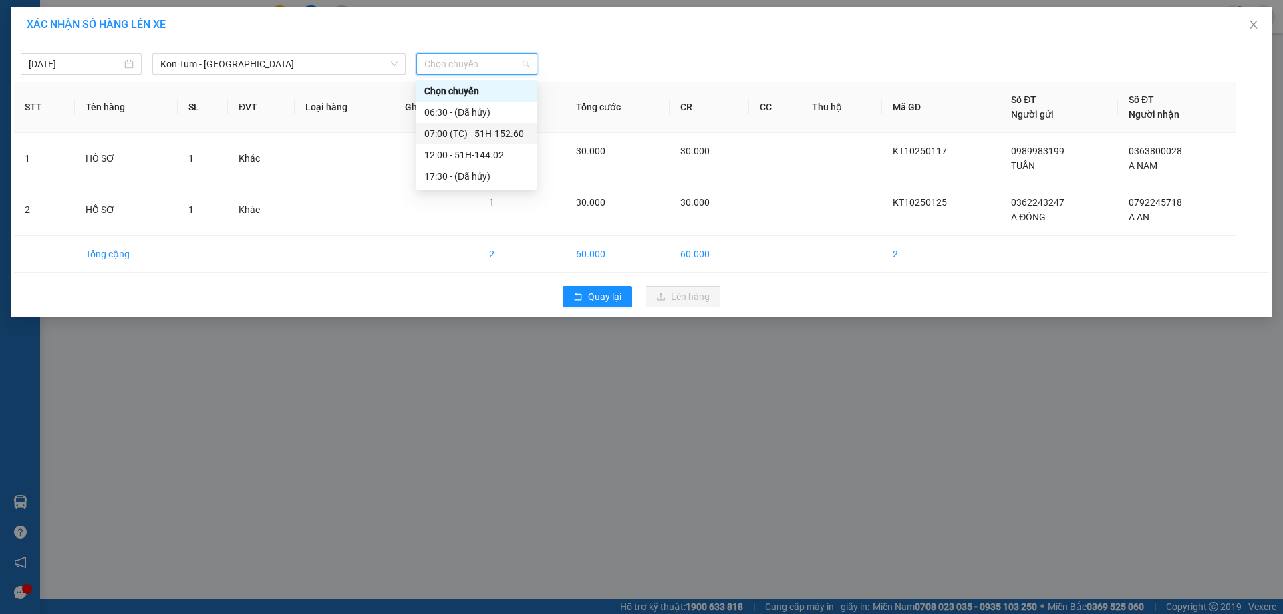
click at [487, 134] on div "07:00 (TC) - 51H-152.60" at bounding box center [476, 133] width 104 height 15
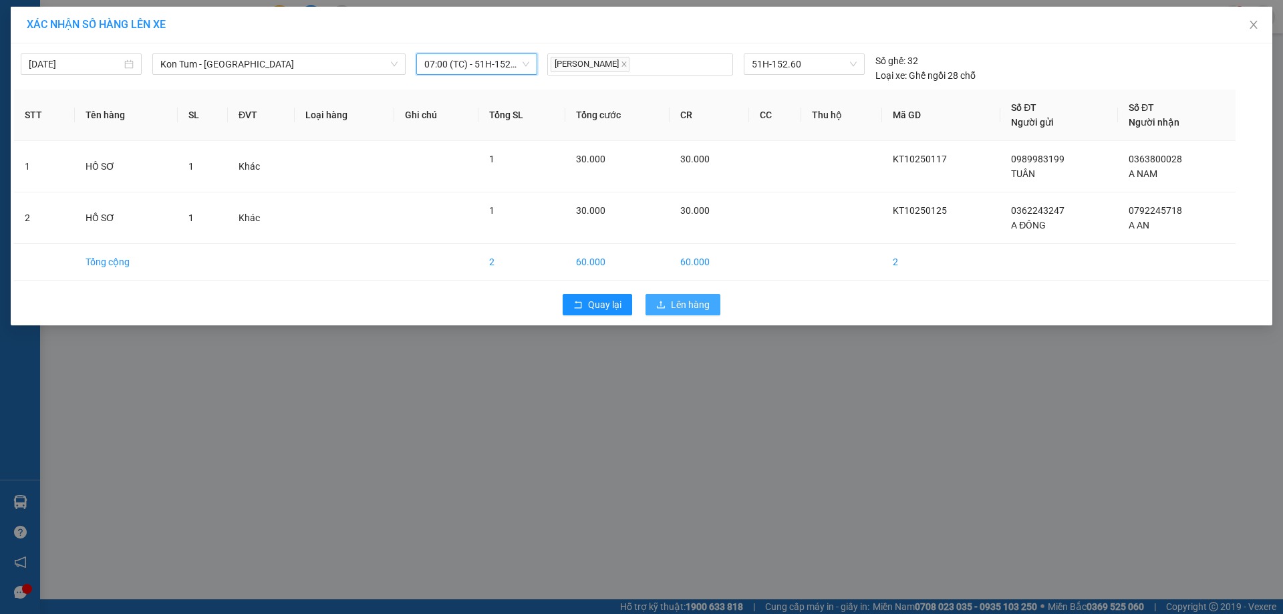
click at [690, 307] on span "Lên hàng" at bounding box center [690, 304] width 39 height 15
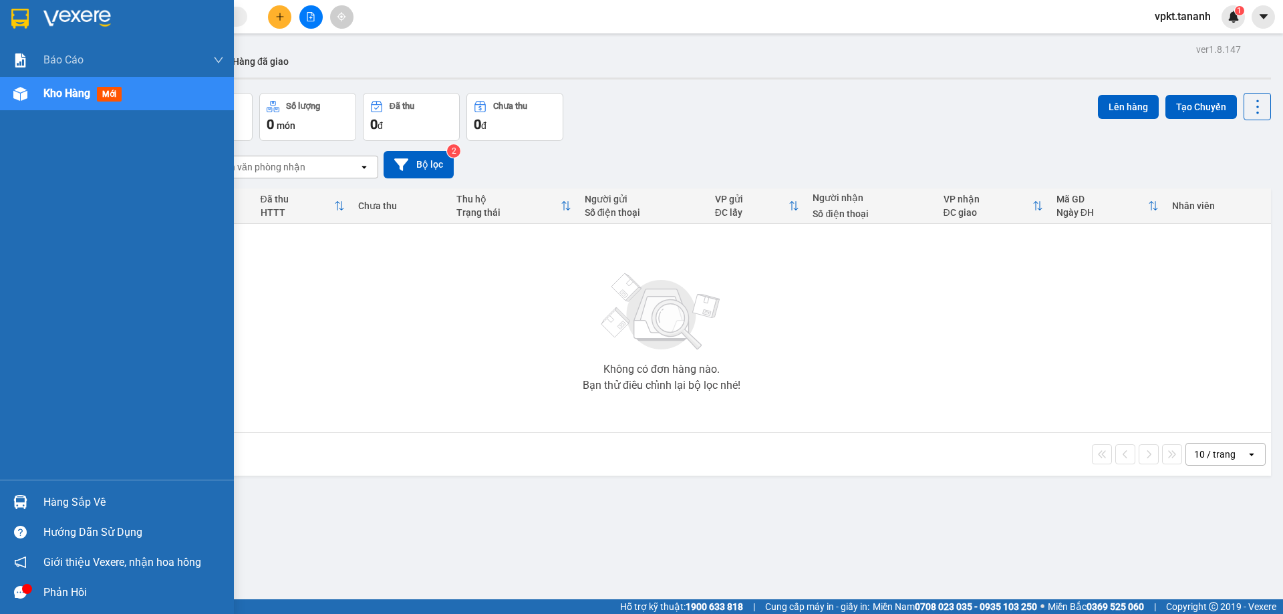
click at [115, 22] on div at bounding box center [133, 19] width 180 height 20
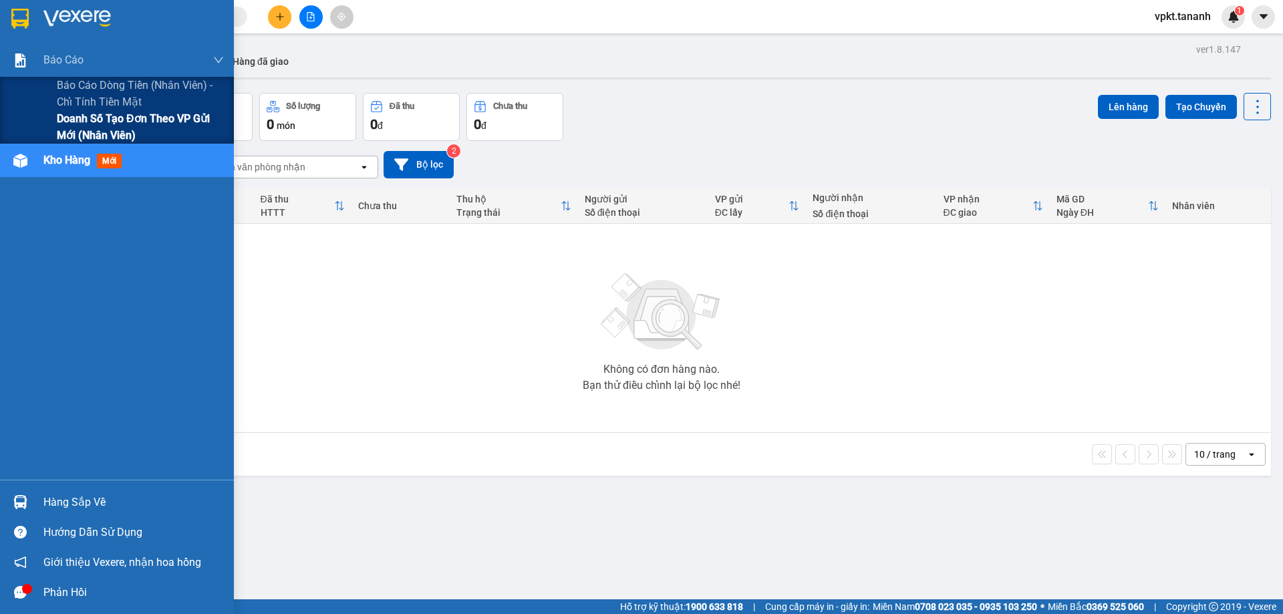
click at [153, 123] on span "Doanh số tạo đơn theo VP gửi mới (nhân viên)" at bounding box center [140, 126] width 167 height 33
